Goal: Task Accomplishment & Management: Use online tool/utility

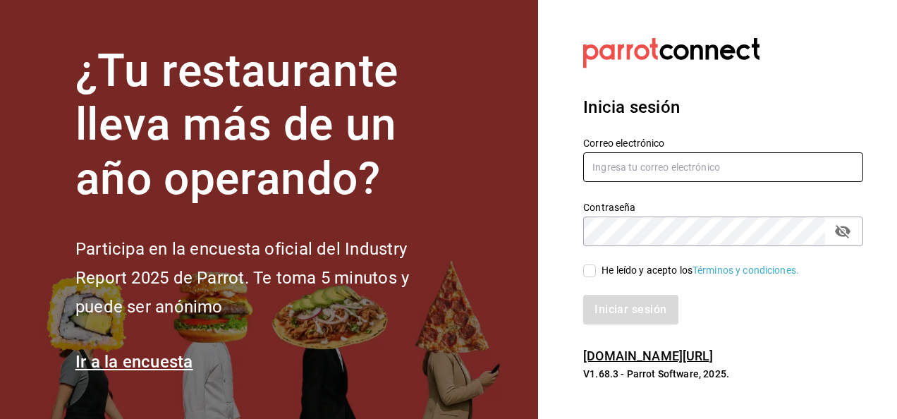
type input "[EMAIL_ADDRESS][PERSON_NAME][DOMAIN_NAME]"
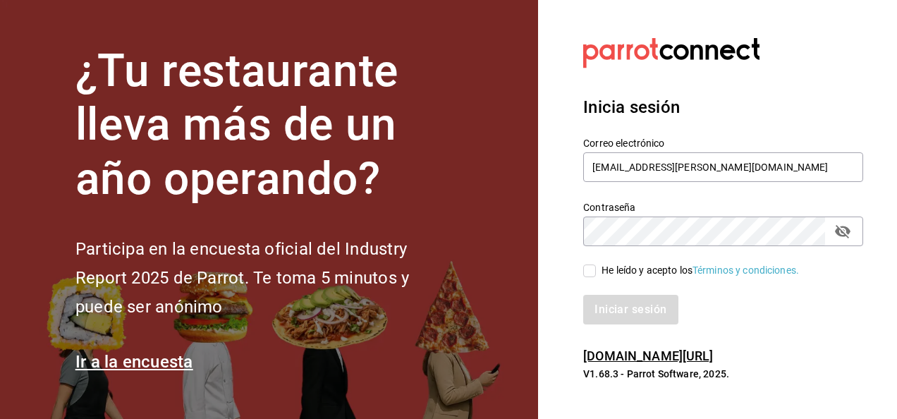
click at [590, 269] on input "He leído y acepto los Términos y condiciones." at bounding box center [589, 270] width 13 height 13
checkbox input "true"
click at [629, 321] on button "Iniciar sesión" at bounding box center [631, 310] width 96 height 30
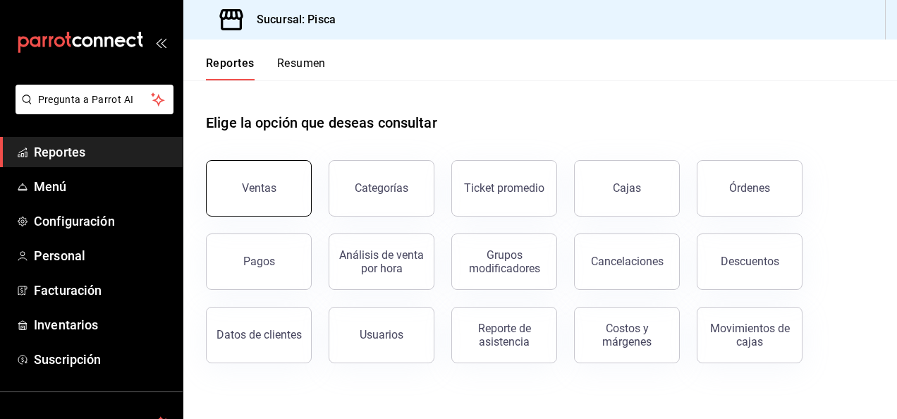
click at [255, 182] on div "Ventas" at bounding box center [259, 187] width 35 height 13
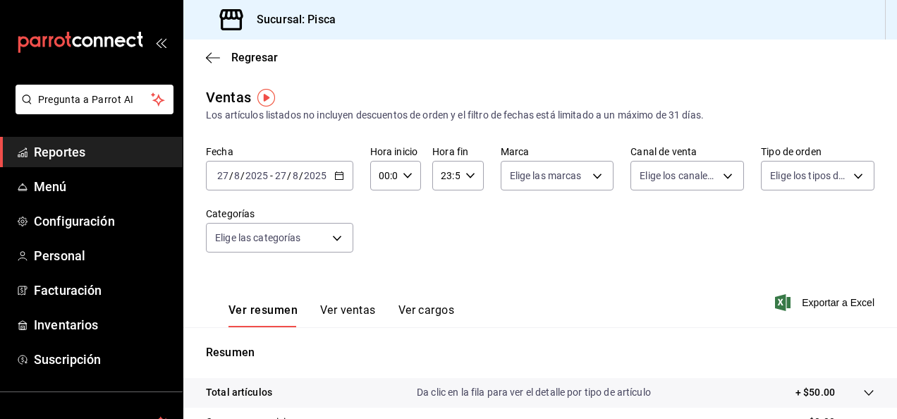
click at [341, 181] on div "[DATE] [DATE] - [DATE] [DATE]" at bounding box center [279, 176] width 147 height 30
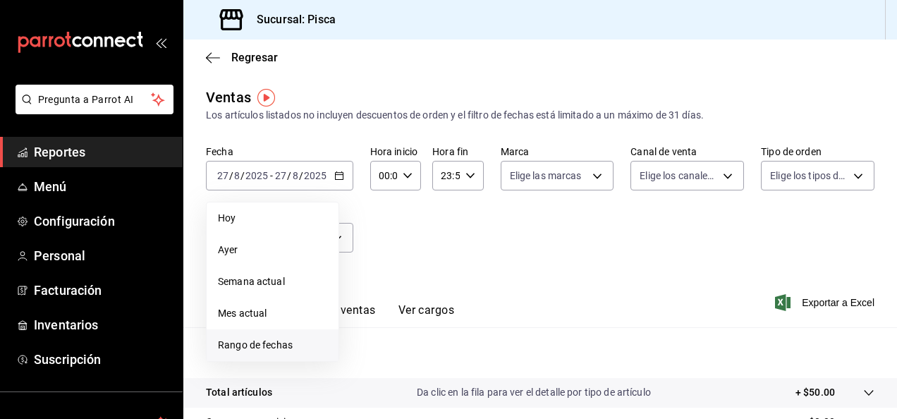
click at [281, 347] on span "Rango de fechas" at bounding box center [272, 345] width 109 height 15
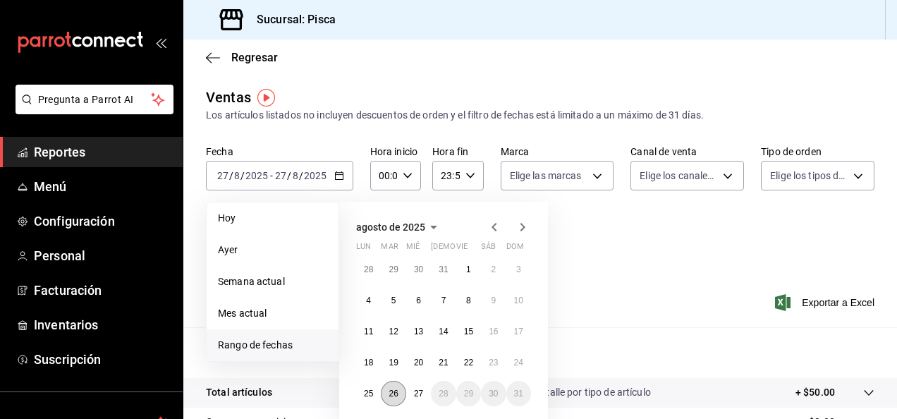
click at [396, 391] on abbr "26" at bounding box center [393, 394] width 9 height 10
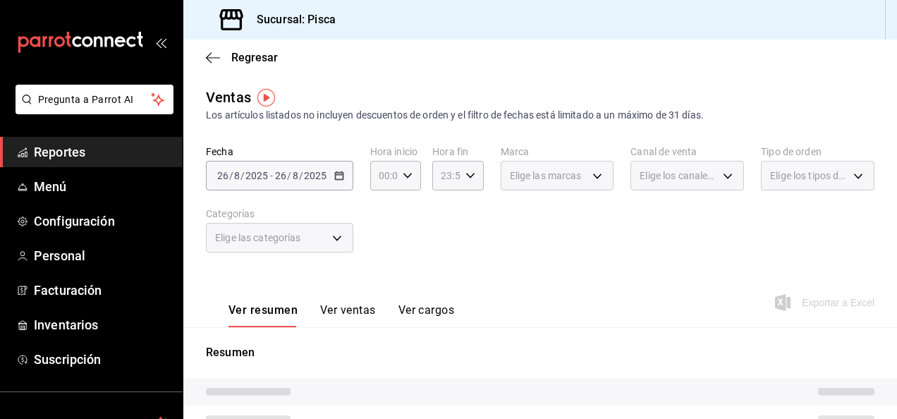
click at [396, 391] on tr at bounding box center [540, 392] width 714 height 28
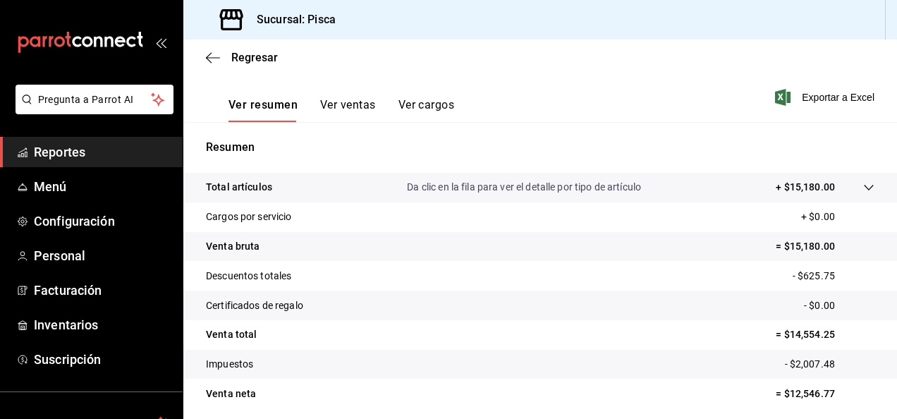
scroll to position [257, 0]
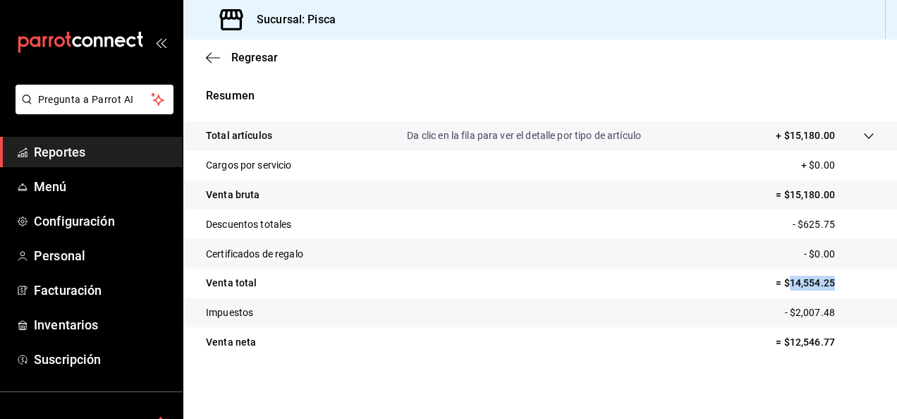
drag, startPoint x: 776, startPoint y: 284, endPoint x: 838, endPoint y: 276, distance: 61.9
click at [838, 276] on p "= $14,554.25" at bounding box center [825, 283] width 99 height 15
copy p "14,554.25"
